Goal: Task Accomplishment & Management: Manage account settings

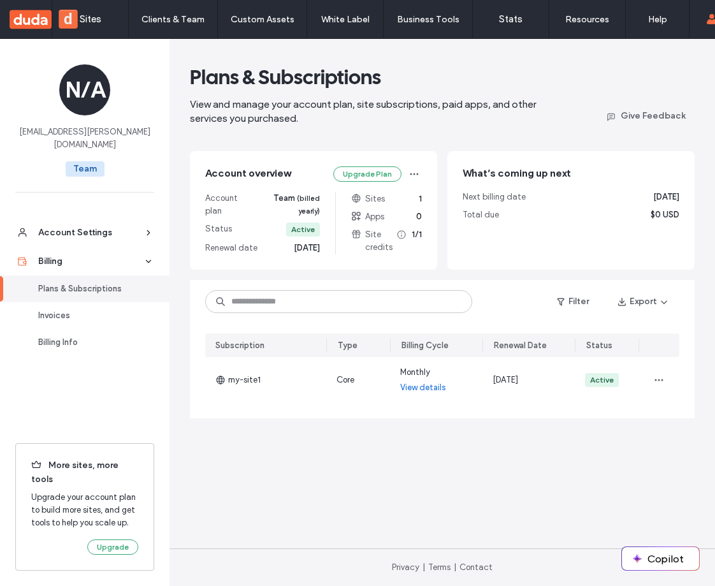
click at [200, 452] on main "Plans & Subscriptions View and manage your account plan, site subscriptions, pa…" at bounding box center [443, 293] width 546 height 509
click at [26, 569] on div "More sites, more tools Upgrade your account plan to build more sites, and get t…" at bounding box center [84, 506] width 139 height 127
drag, startPoint x: 30, startPoint y: 567, endPoint x: 36, endPoint y: 568, distance: 6.4
click at [31, 567] on span at bounding box center [22, 568] width 18 height 10
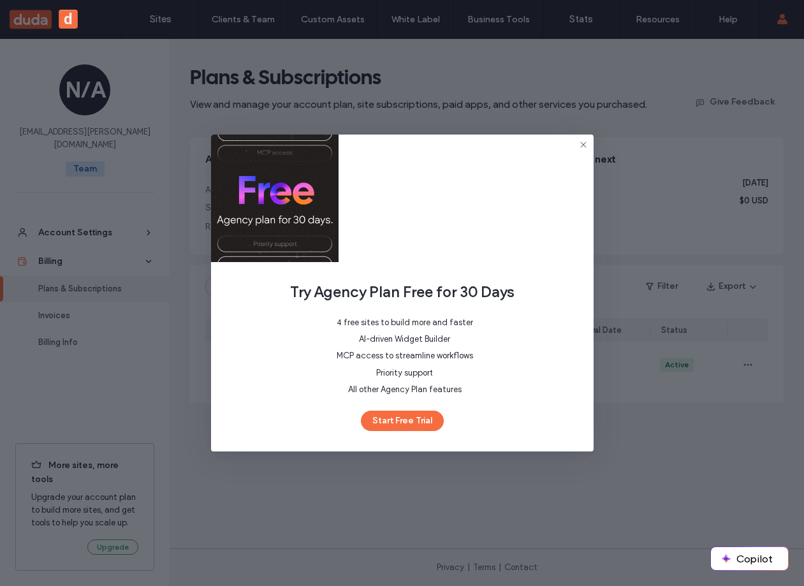
click at [403, 388] on span "All other Agency Plan features" at bounding box center [404, 389] width 337 height 11
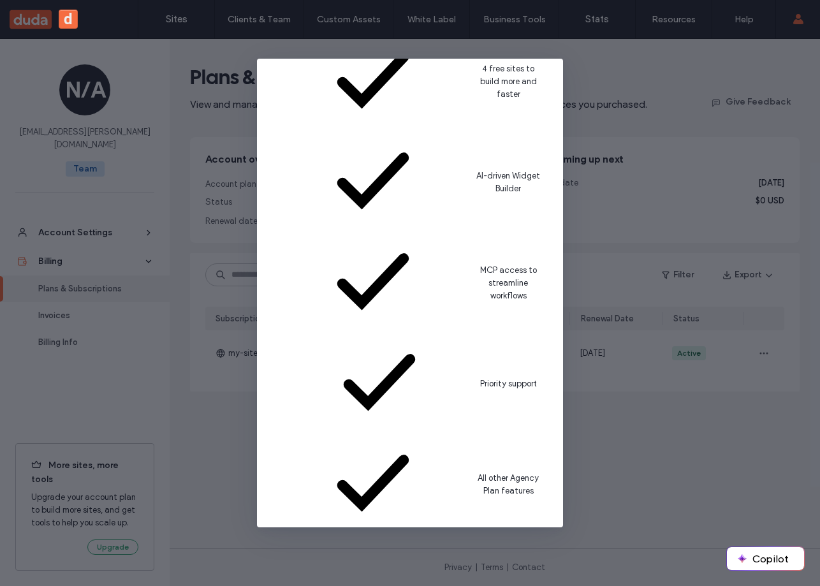
scroll to position [253, 0]
